Goal: Task Accomplishment & Management: Use online tool/utility

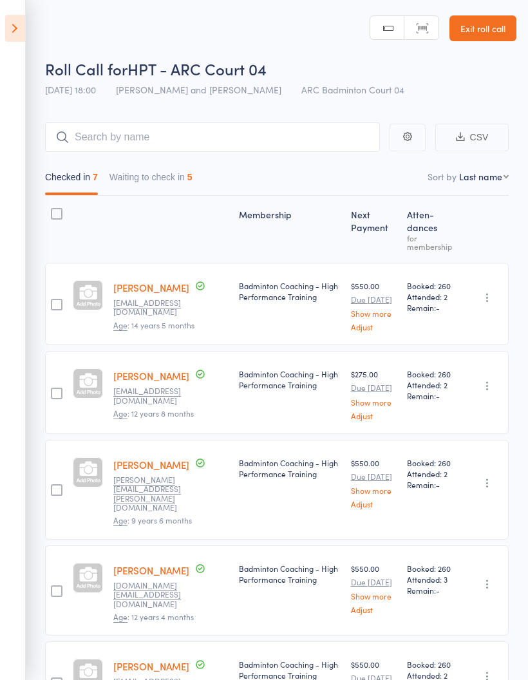
click at [182, 177] on button "Waiting to check in 5" at bounding box center [150, 180] width 83 height 30
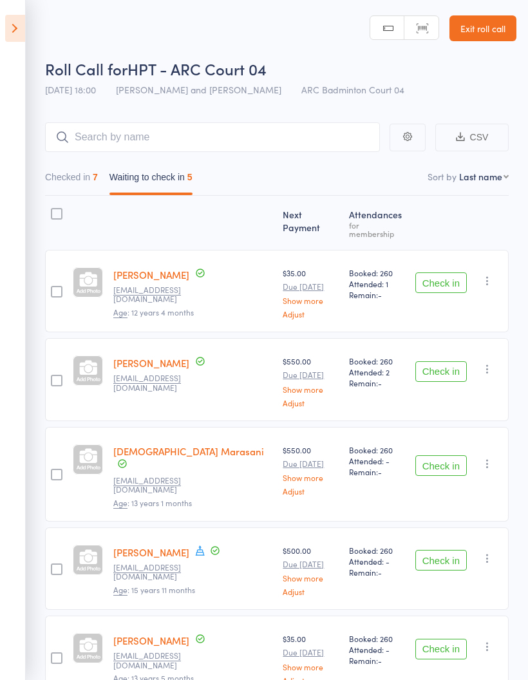
click at [77, 182] on button "Checked in 7" at bounding box center [71, 180] width 53 height 30
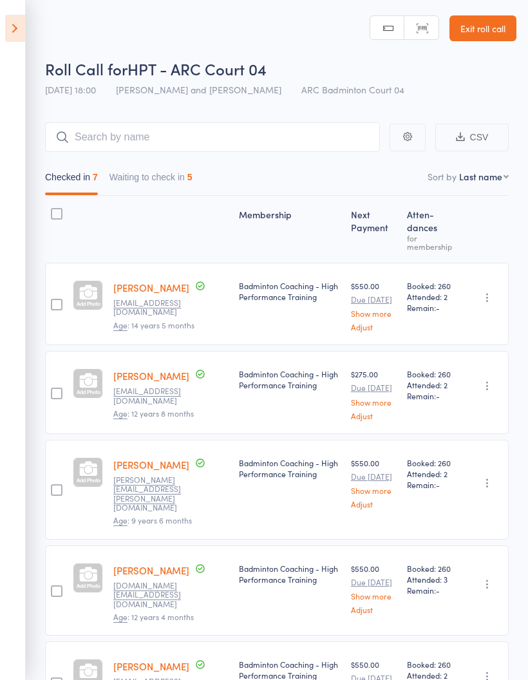
click at [14, 24] on icon at bounding box center [15, 28] width 20 height 27
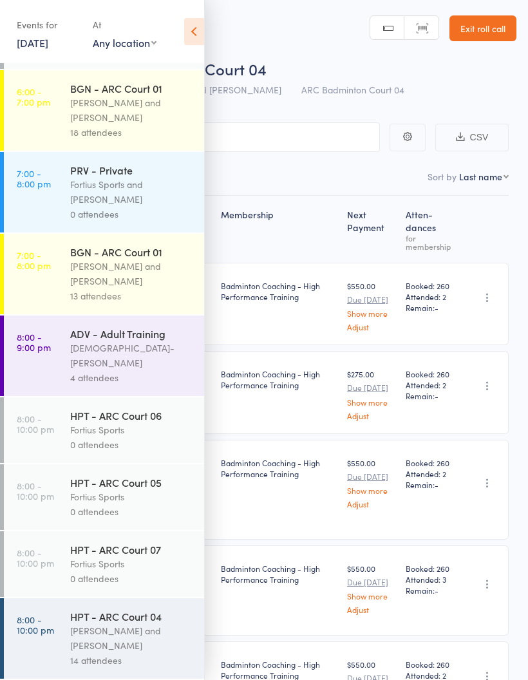
scroll to position [1238, 0]
click at [121, 288] on div "[PERSON_NAME] and [PERSON_NAME]" at bounding box center [131, 274] width 123 height 30
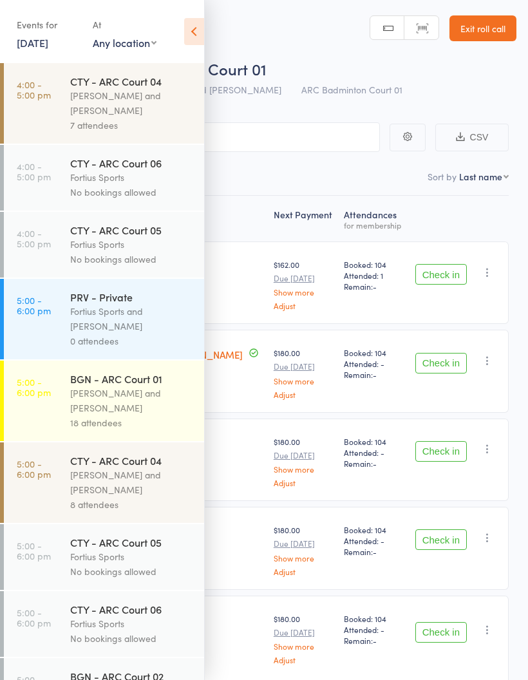
click at [192, 34] on icon at bounding box center [194, 31] width 20 height 27
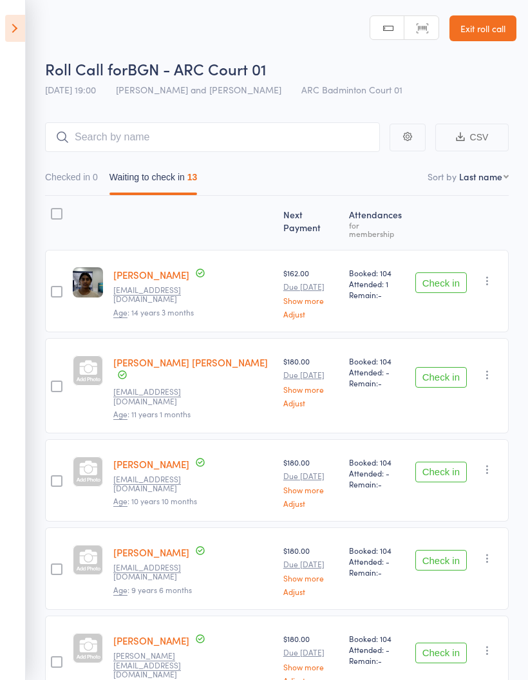
click at [89, 177] on button "Checked in 0" at bounding box center [71, 180] width 53 height 30
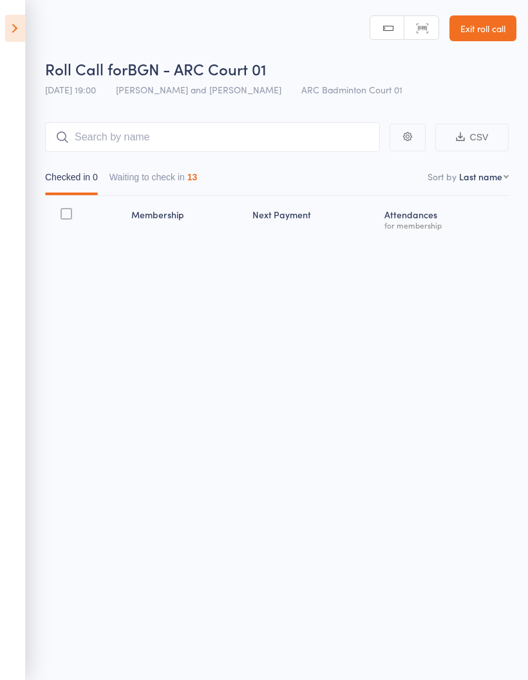
click at [179, 181] on button "Waiting to check in 13" at bounding box center [153, 180] width 88 height 30
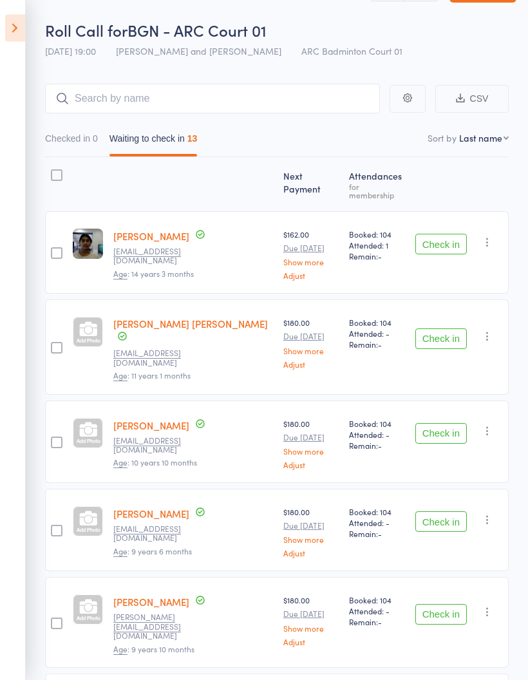
scroll to position [39, 0]
click at [440, 236] on button "Check in" at bounding box center [441, 244] width 52 height 21
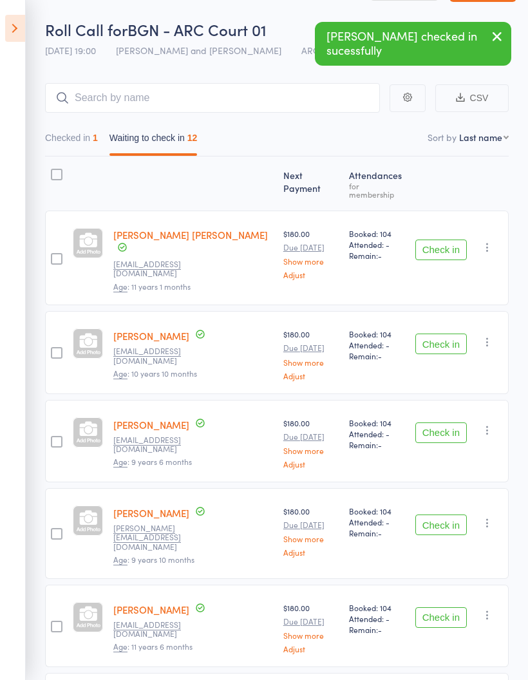
click at [446, 240] on button "Check in" at bounding box center [441, 250] width 52 height 21
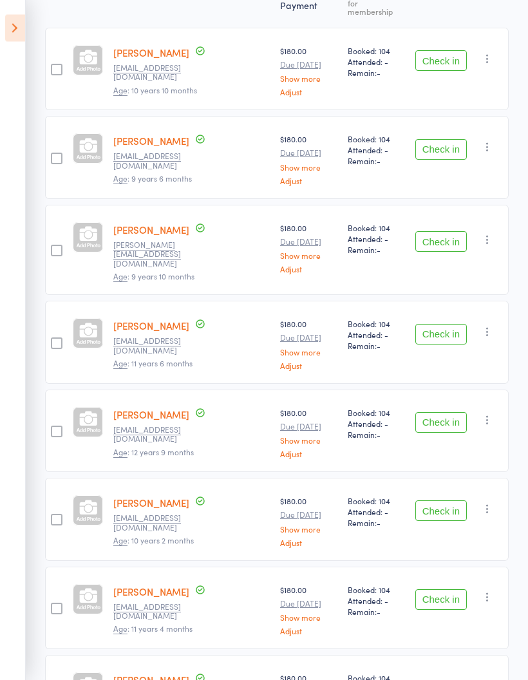
scroll to position [222, 0]
click at [444, 324] on button "Check in" at bounding box center [441, 334] width 52 height 21
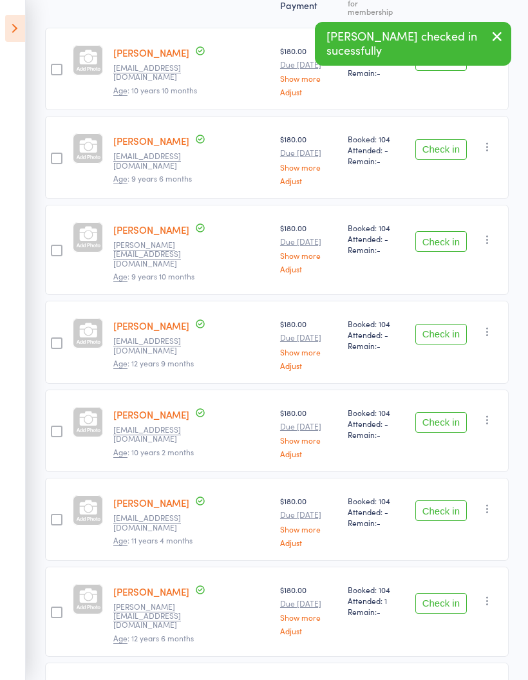
click at [445, 324] on button "Check in" at bounding box center [441, 334] width 52 height 21
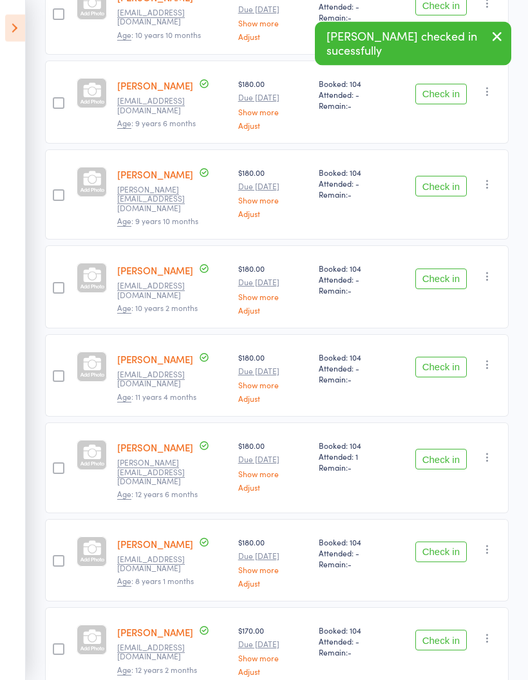
scroll to position [269, 0]
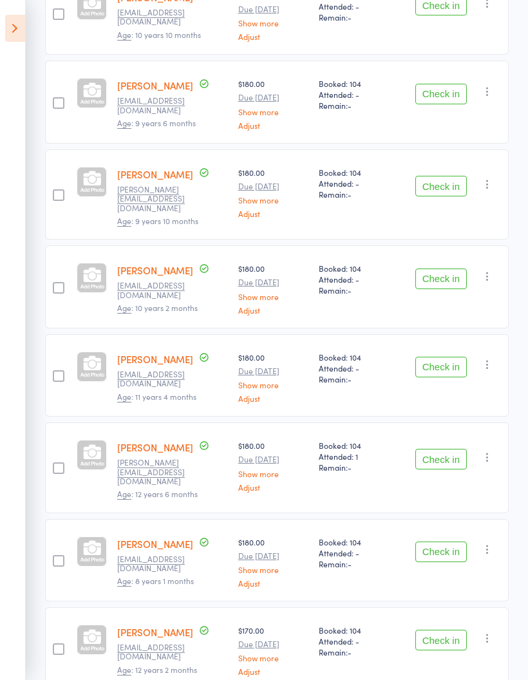
click at [442, 364] on button "Check in" at bounding box center [441, 367] width 52 height 21
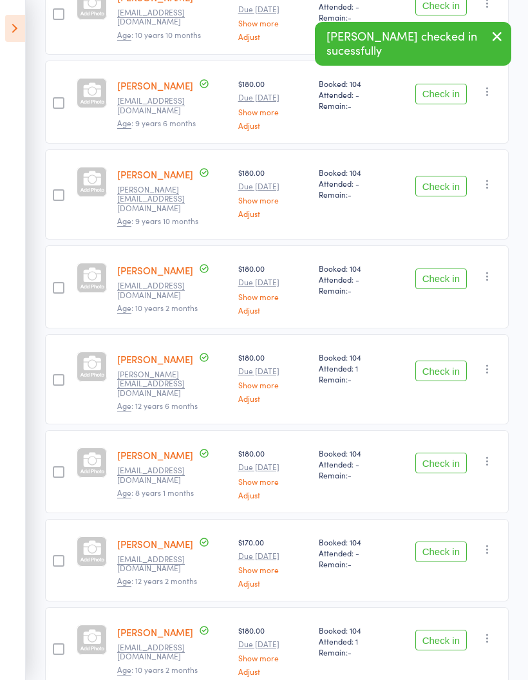
click at [453, 366] on button "Check in" at bounding box center [441, 371] width 52 height 21
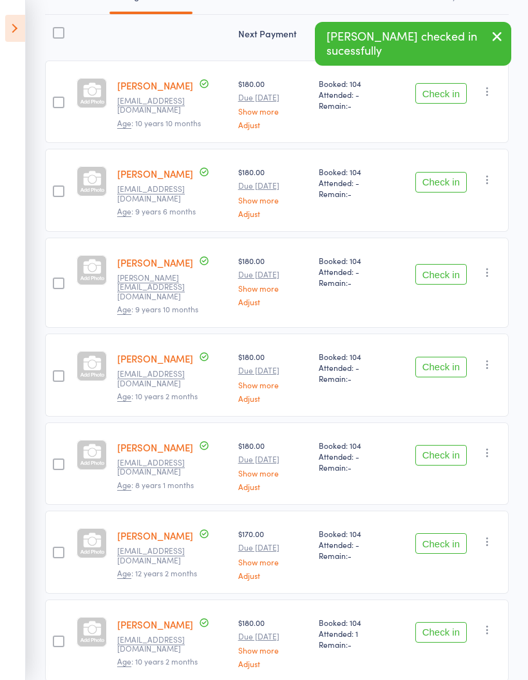
scroll to position [232, 0]
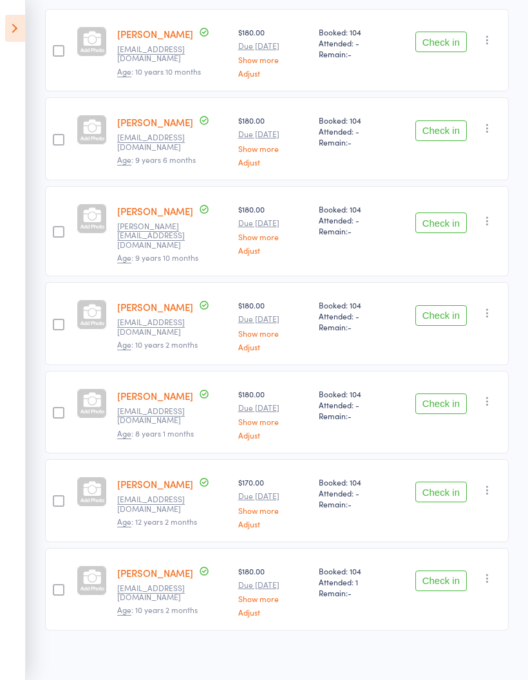
click at [429, 581] on button "Check in" at bounding box center [441, 580] width 52 height 21
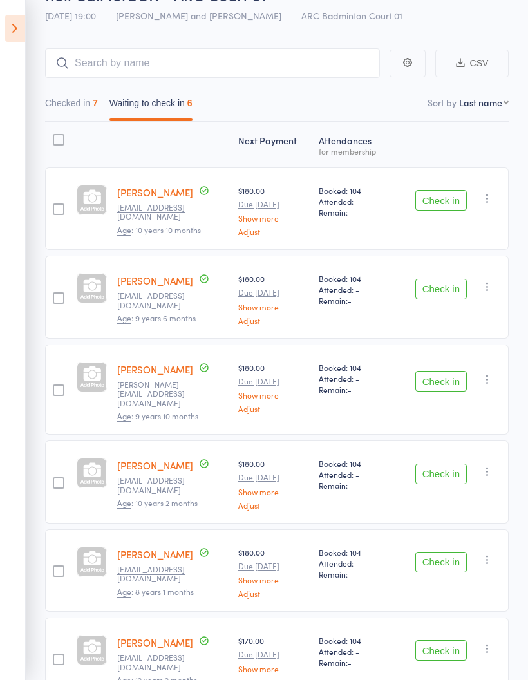
scroll to position [0, 0]
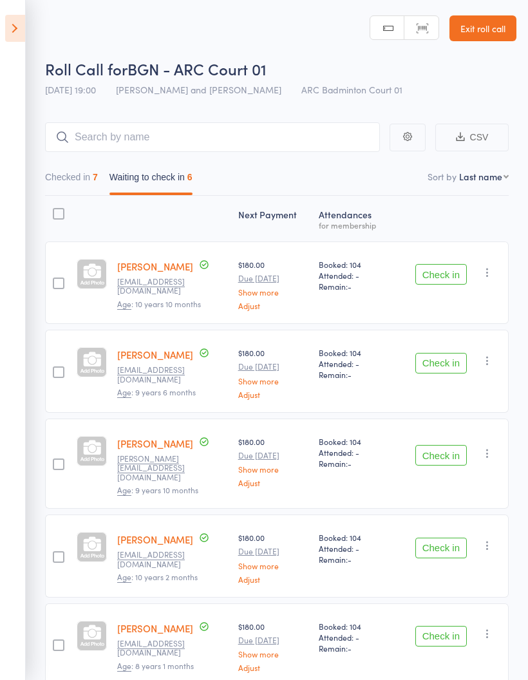
click at [441, 276] on button "Check in" at bounding box center [441, 274] width 52 height 21
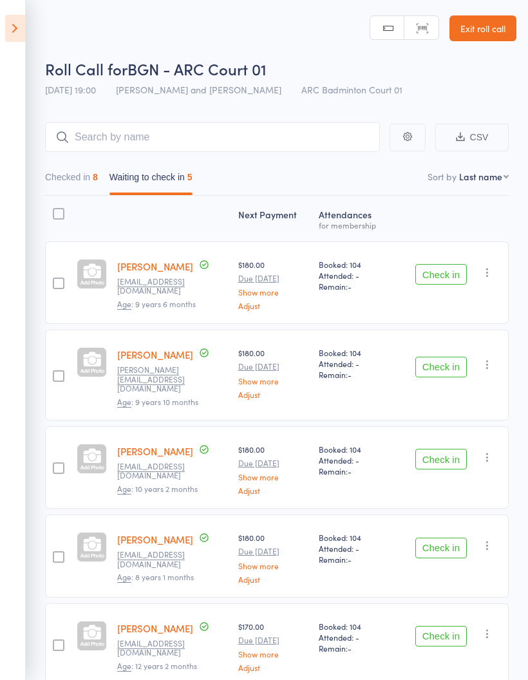
click at [87, 174] on button "Checked in 8" at bounding box center [71, 180] width 53 height 30
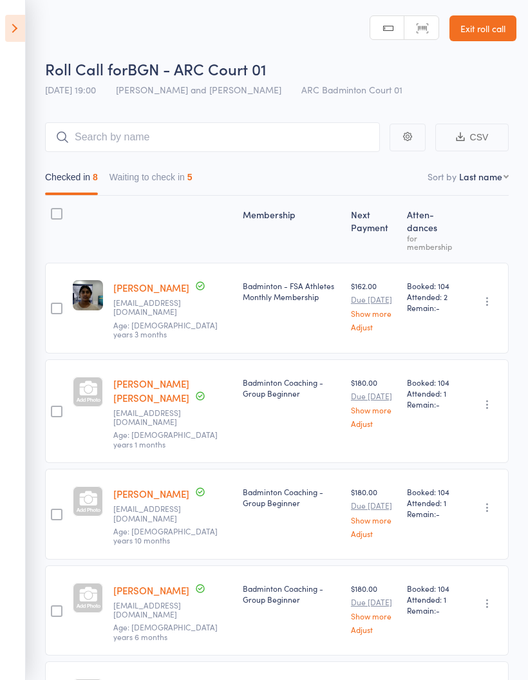
click at [175, 180] on button "Waiting to check in 5" at bounding box center [150, 180] width 83 height 30
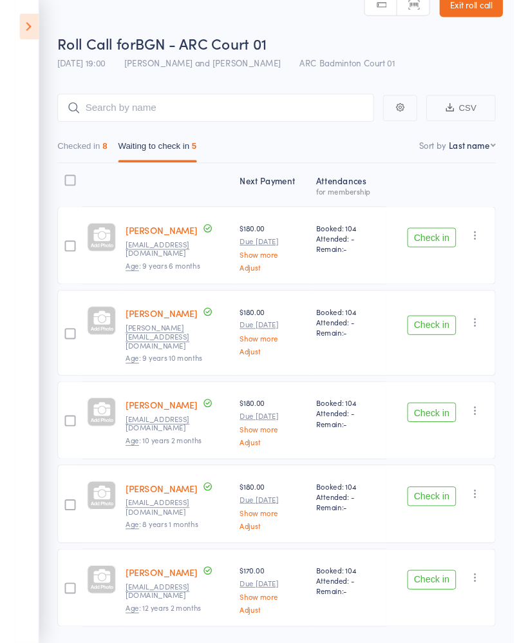
scroll to position [56, 0]
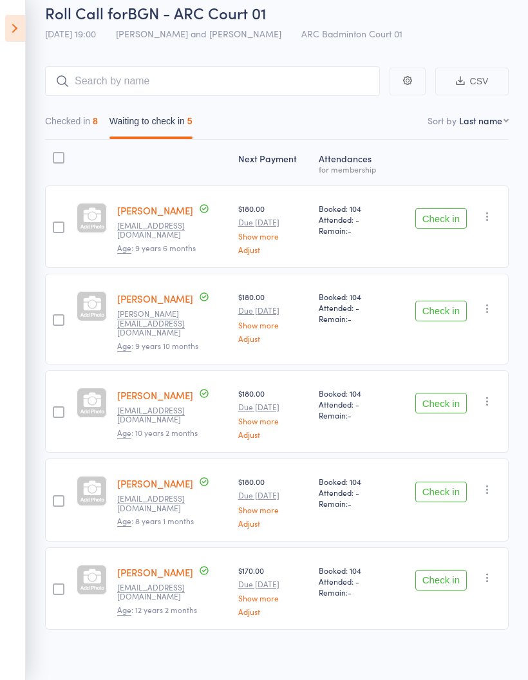
click at [65, 114] on button "Checked in 8" at bounding box center [71, 124] width 53 height 30
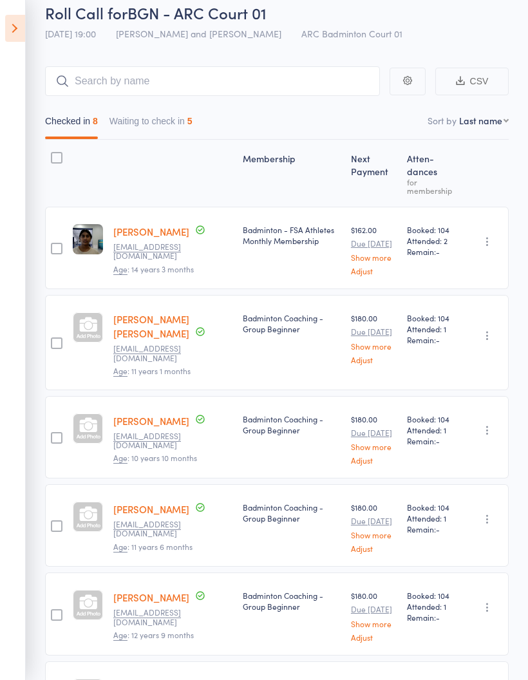
click at [169, 111] on button "Waiting to check in 5" at bounding box center [150, 124] width 83 height 30
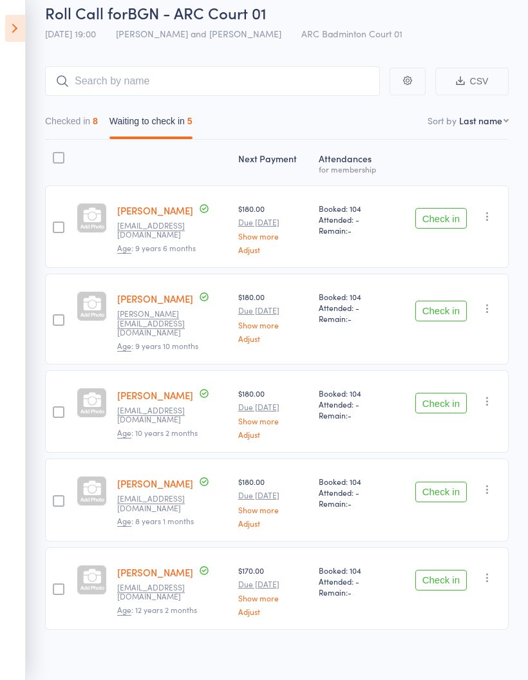
click at [61, 123] on button "Checked in 8" at bounding box center [71, 124] width 53 height 30
